Goal: Task Accomplishment & Management: Use online tool/utility

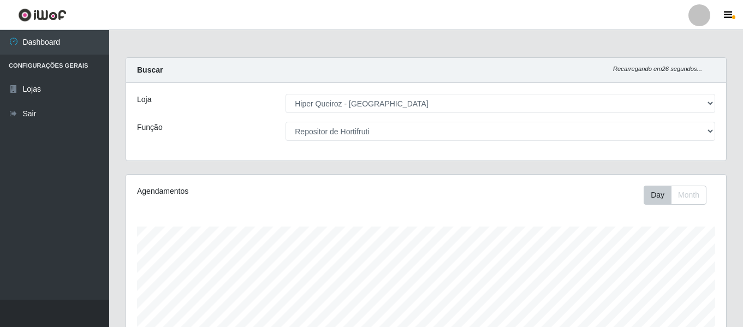
select select "497"
select select "107"
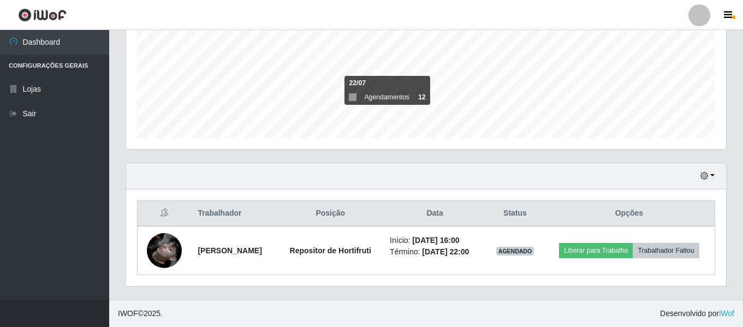
scroll to position [227, 600]
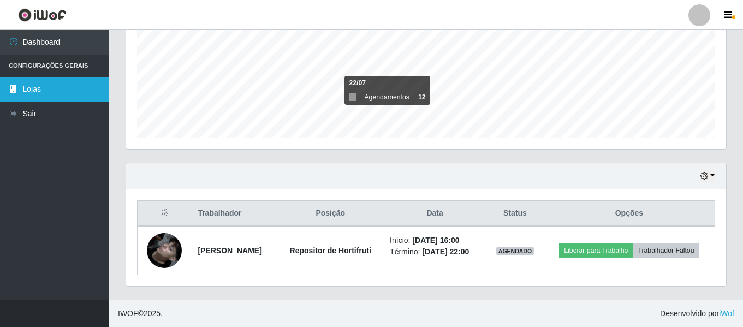
click at [70, 83] on link "Lojas" at bounding box center [54, 89] width 109 height 25
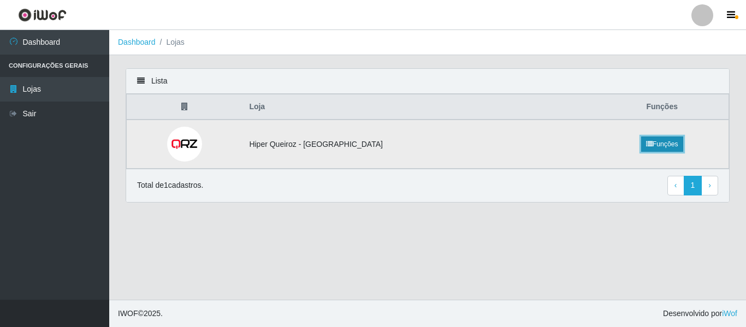
click at [655, 141] on link "Funções" at bounding box center [662, 144] width 42 height 15
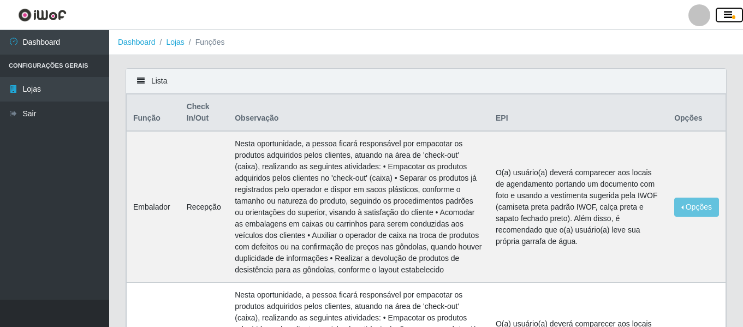
click at [727, 13] on icon "button" at bounding box center [728, 15] width 8 height 10
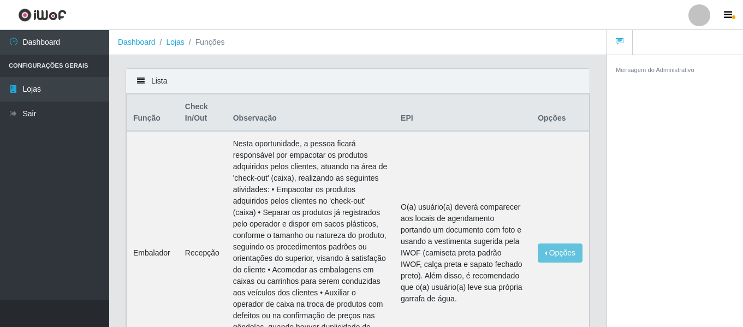
click at [19, 164] on ul "Dashboard Configurações Gerais Lojas Sair" at bounding box center [54, 165] width 109 height 270
click at [173, 43] on link "Lojas" at bounding box center [175, 42] width 18 height 9
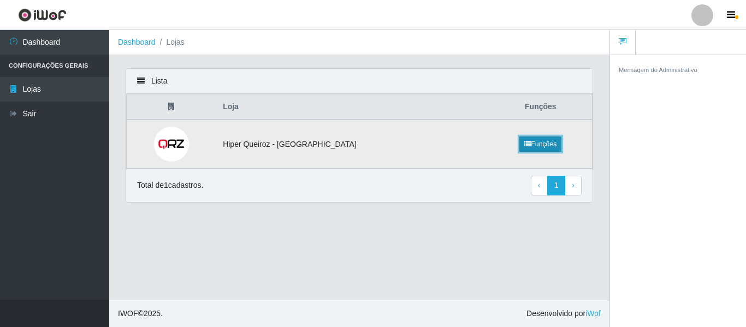
click at [535, 144] on link "Funções" at bounding box center [540, 144] width 42 height 15
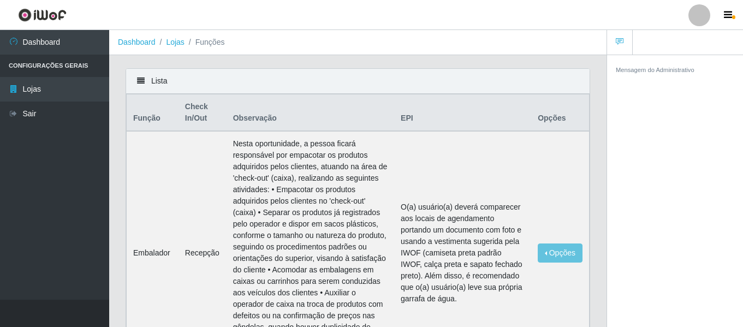
click at [648, 159] on div "Mensagem do Administrativo" at bounding box center [675, 193] width 136 height 276
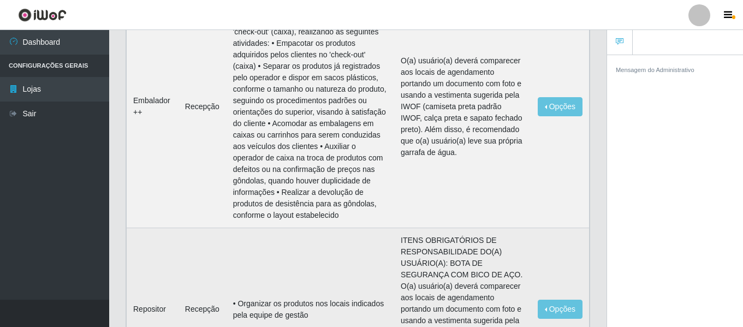
scroll to position [765, 0]
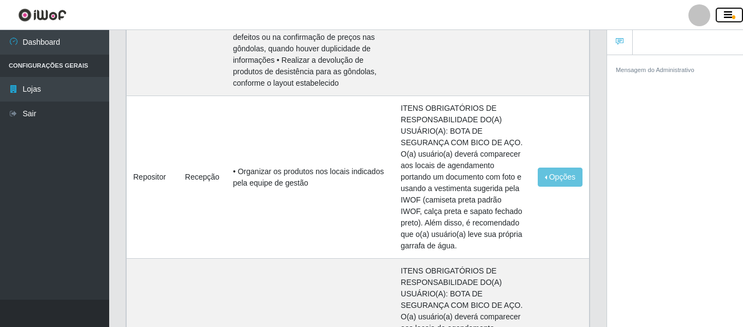
click at [721, 16] on button "button" at bounding box center [729, 15] width 27 height 15
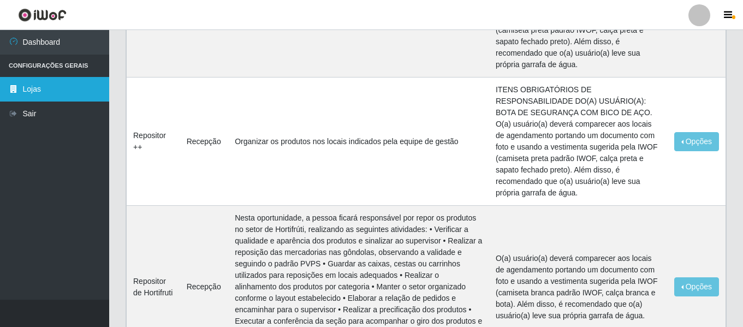
click at [40, 89] on link "Lojas" at bounding box center [54, 89] width 109 height 25
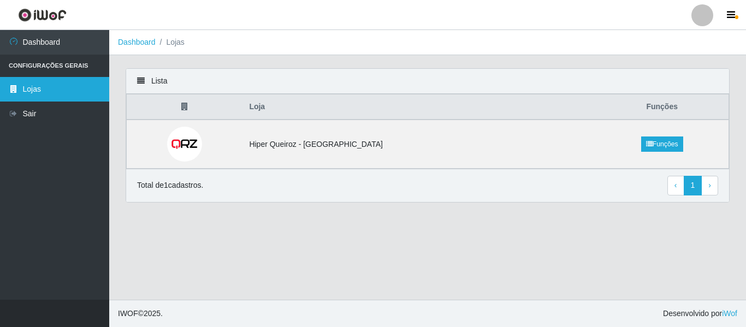
click at [67, 86] on link "Lojas" at bounding box center [54, 89] width 109 height 25
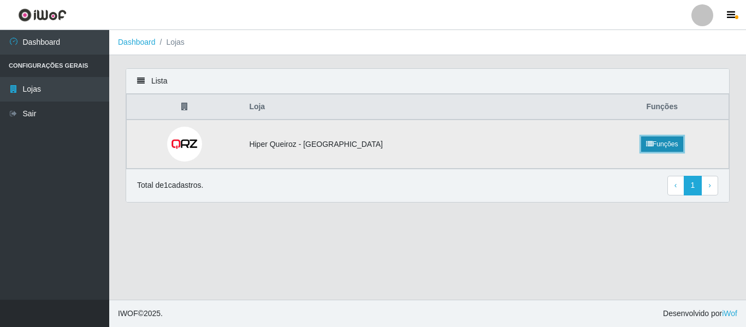
click at [662, 143] on link "Funções" at bounding box center [662, 144] width 42 height 15
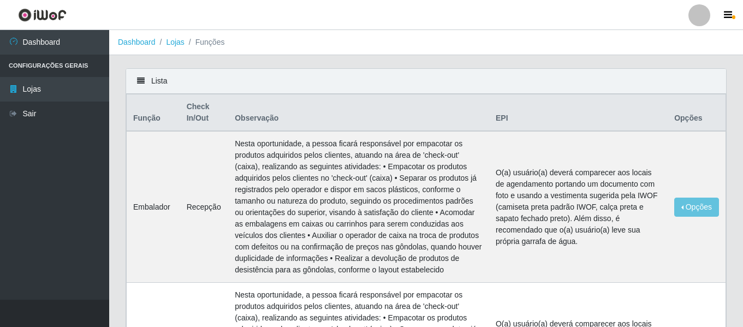
click at [209, 45] on li "Funções" at bounding box center [205, 42] width 40 height 11
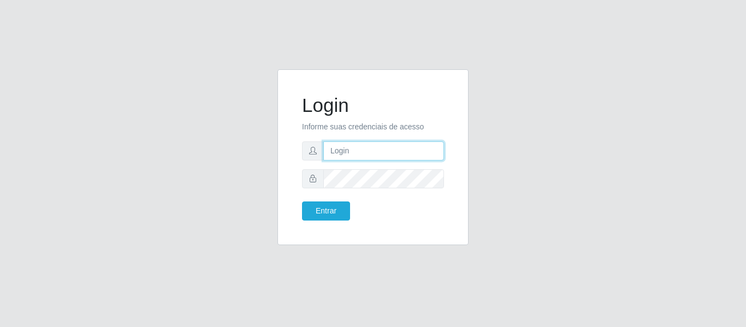
drag, startPoint x: 384, startPoint y: 159, endPoint x: 380, endPoint y: 155, distance: 6.2
click at [382, 157] on input "text" at bounding box center [383, 150] width 121 height 19
type input "vanessa.alves@hiperqueiroz.com.br"
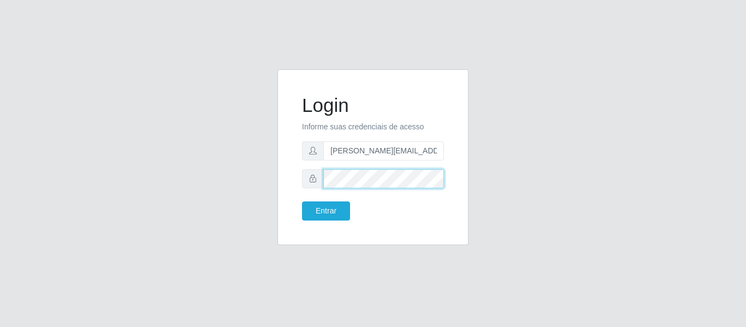
click at [302, 202] on button "Entrar" at bounding box center [326, 211] width 48 height 19
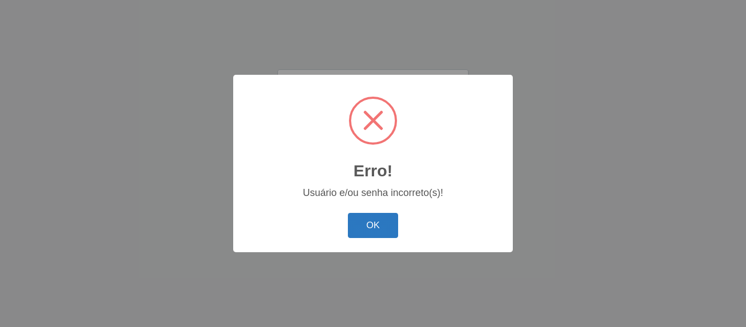
drag, startPoint x: 403, startPoint y: 228, endPoint x: 393, endPoint y: 225, distance: 10.7
click at [395, 226] on div "OK Cancel" at bounding box center [373, 225] width 258 height 31
click at [389, 224] on button "OK" at bounding box center [373, 226] width 51 height 26
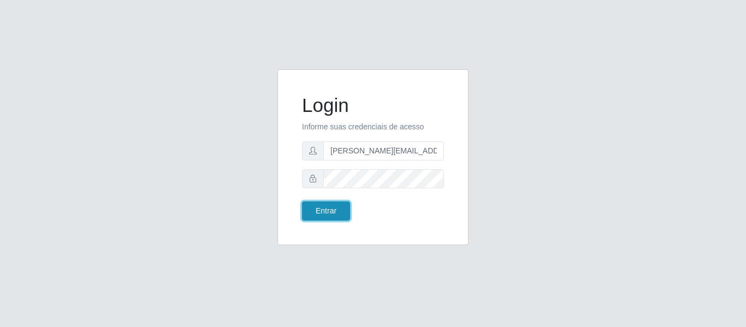
click at [340, 207] on button "Entrar" at bounding box center [326, 211] width 48 height 19
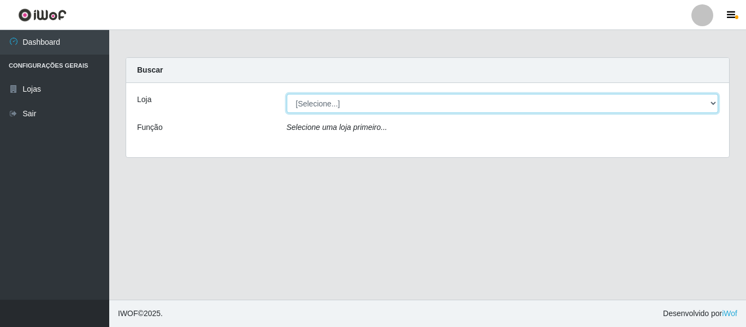
click at [712, 103] on select "[Selecione...] Hiper Queiroz - Nova Betânia" at bounding box center [503, 103] width 432 height 19
select select "497"
click at [287, 94] on select "[Selecione...] Hiper Queiroz - Nova Betânia" at bounding box center [503, 103] width 432 height 19
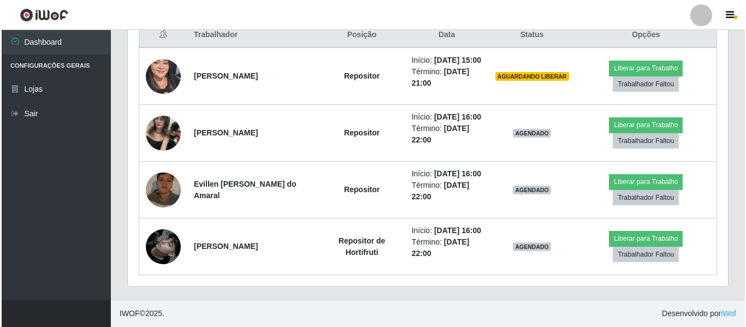
scroll to position [422, 0]
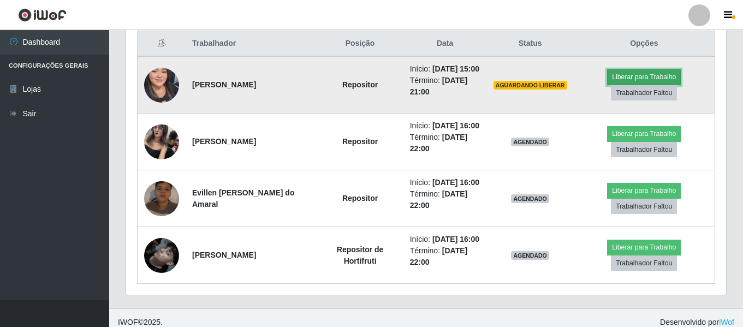
click at [667, 80] on button "Liberar para Trabalho" at bounding box center [644, 76] width 74 height 15
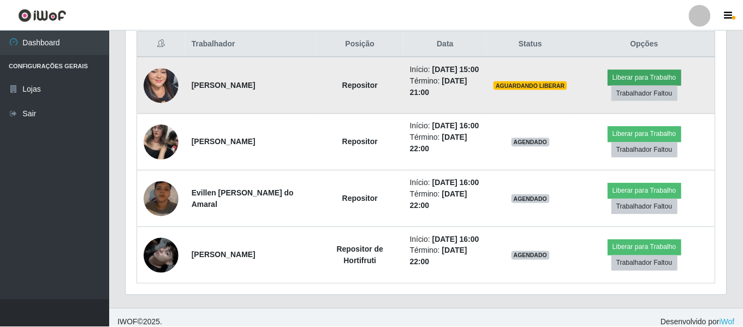
scroll to position [227, 595]
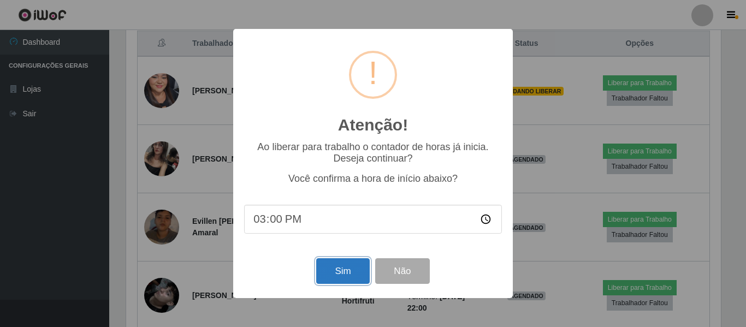
click at [334, 275] on button "Sim" at bounding box center [342, 271] width 53 height 26
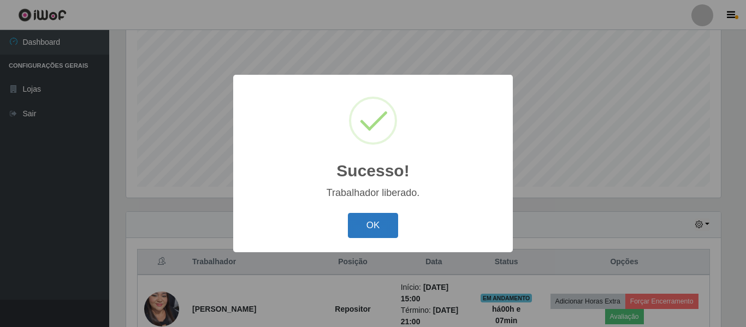
click at [371, 223] on button "OK" at bounding box center [373, 226] width 51 height 26
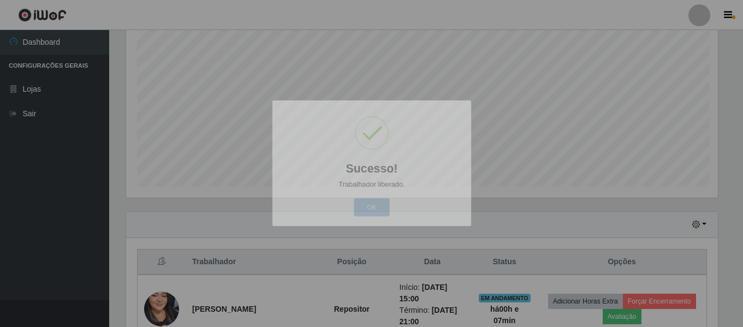
scroll to position [227, 600]
